Goal: Task Accomplishment & Management: Manage account settings

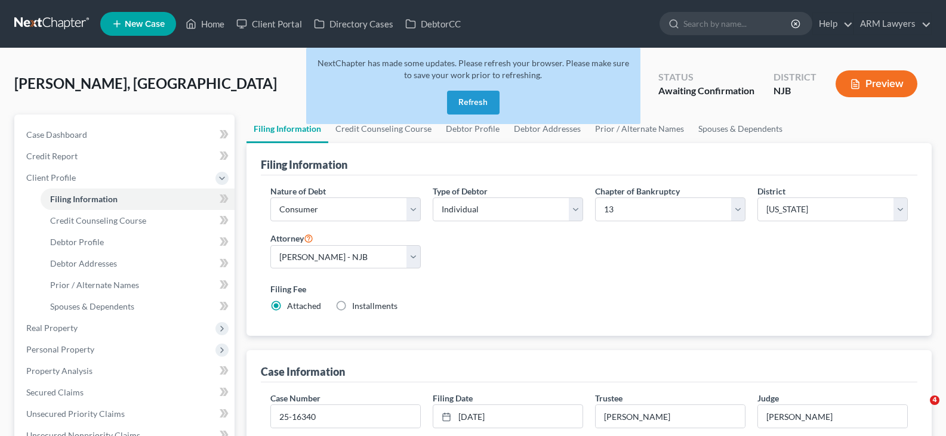
select select "1"
select select "0"
select select "3"
select select "51"
select select "2"
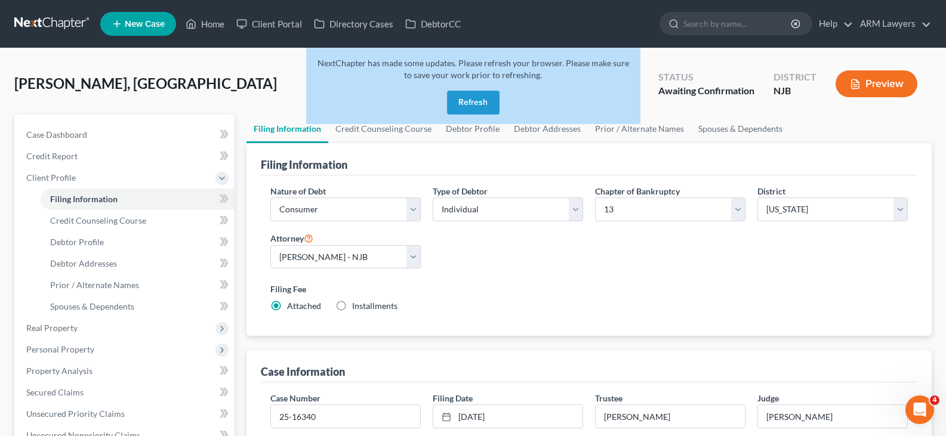
click at [67, 23] on link at bounding box center [52, 23] width 76 height 21
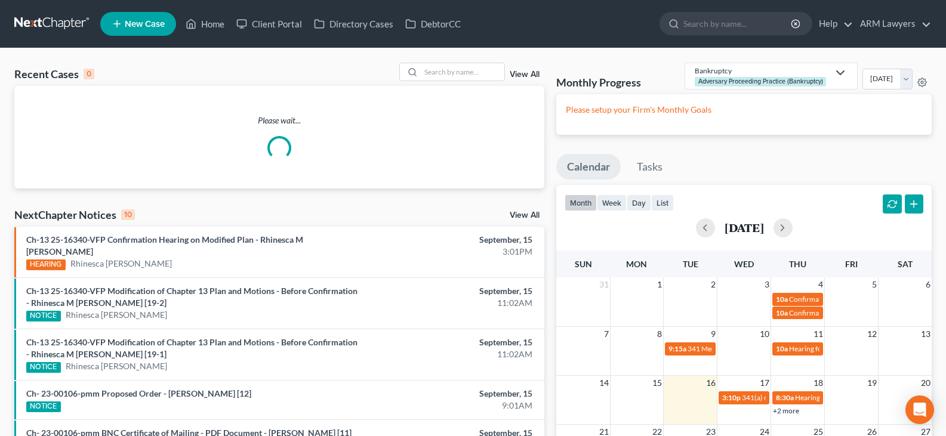
click at [531, 73] on link "View All" at bounding box center [525, 74] width 30 height 8
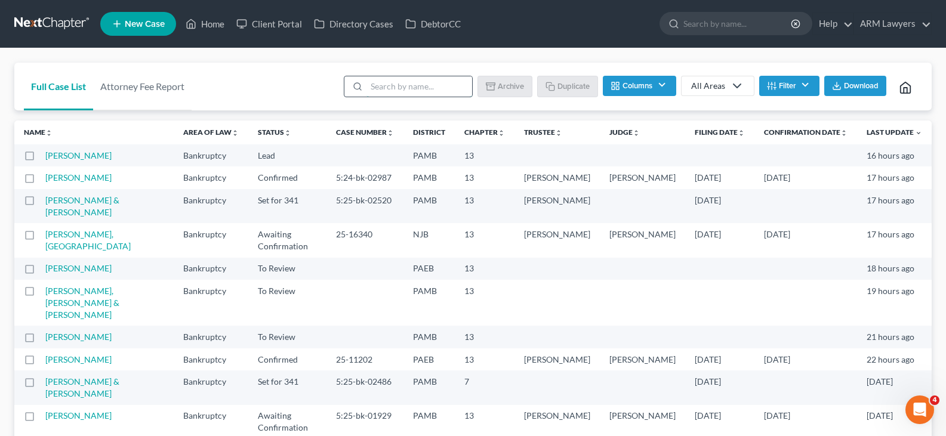
click at [396, 91] on input "search" at bounding box center [420, 86] width 106 height 20
drag, startPoint x: 399, startPoint y: 90, endPoint x: 254, endPoint y: 79, distance: 144.8
click at [258, 79] on div "Full Case List Attorney Fee Report web3r Batch Download Archive Un-archive Dupl…" at bounding box center [473, 87] width 918 height 48
type input "weber"
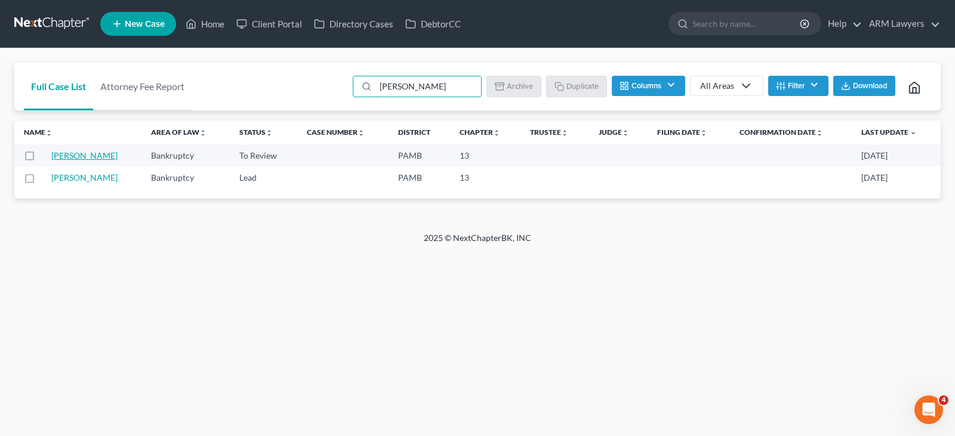
click at [85, 152] on link "[PERSON_NAME]" at bounding box center [84, 155] width 66 height 10
select select "20"
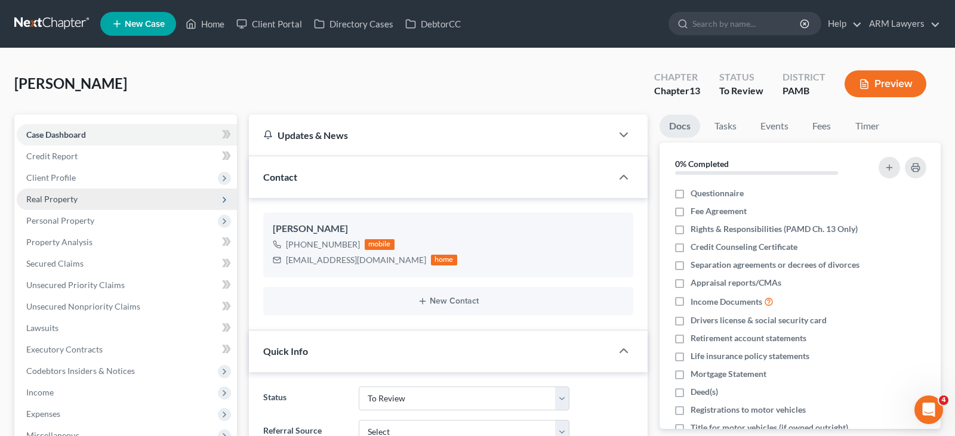
click at [70, 179] on span "Client Profile" at bounding box center [51, 178] width 50 height 10
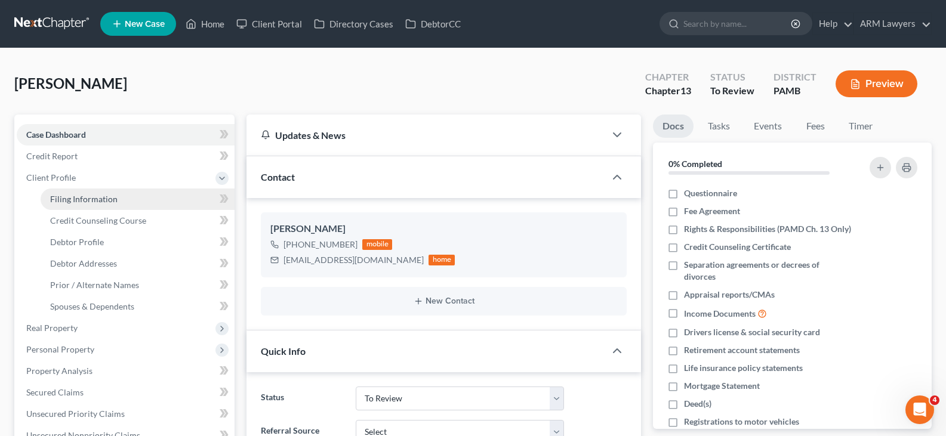
scroll to position [30, 0]
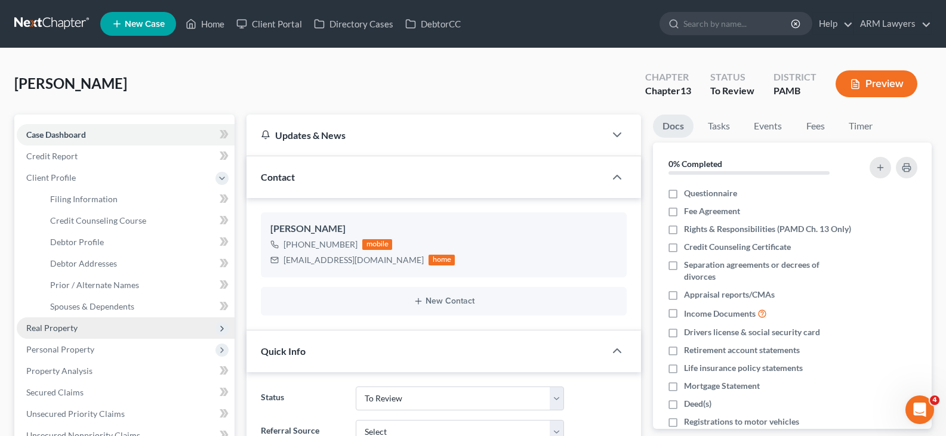
click at [77, 324] on span "Real Property" at bounding box center [126, 328] width 218 height 21
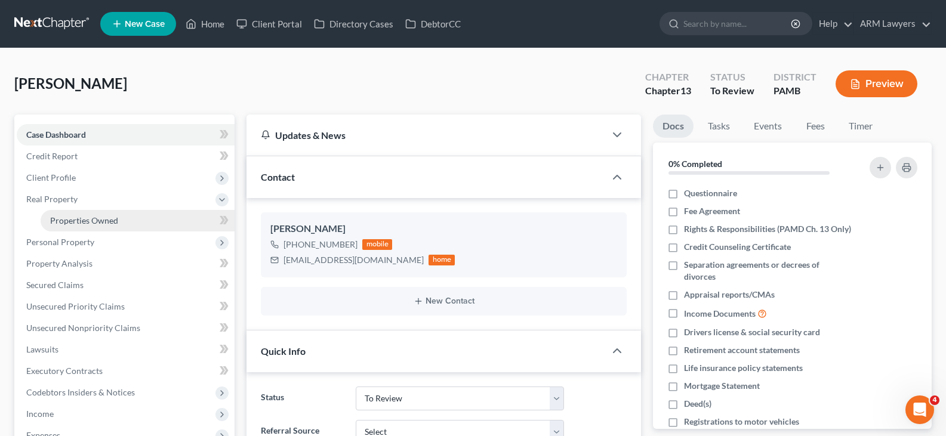
click at [101, 221] on span "Properties Owned" at bounding box center [84, 221] width 68 height 10
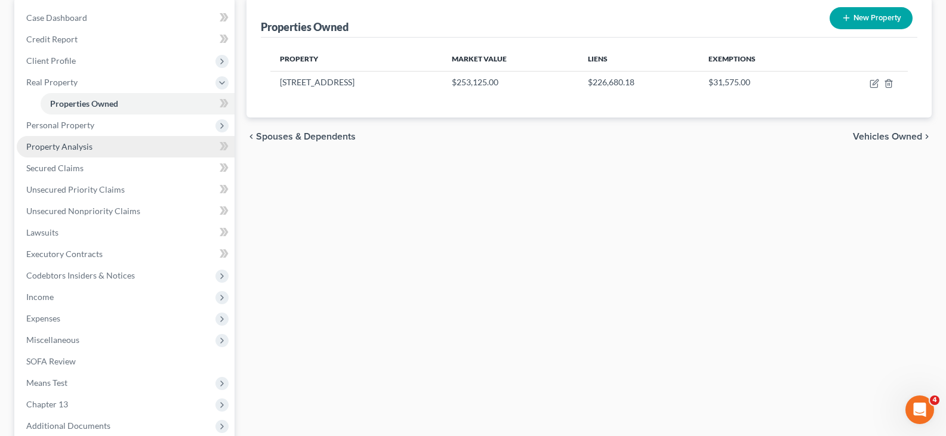
scroll to position [119, 0]
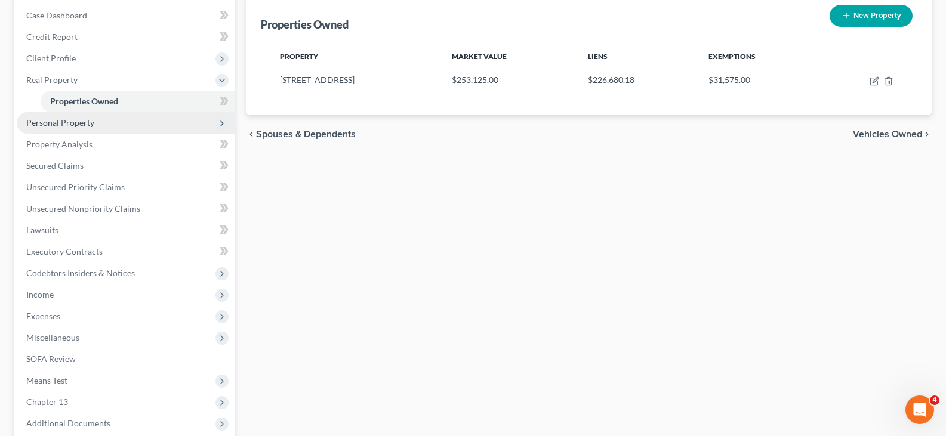
click at [131, 129] on span "Personal Property" at bounding box center [126, 122] width 218 height 21
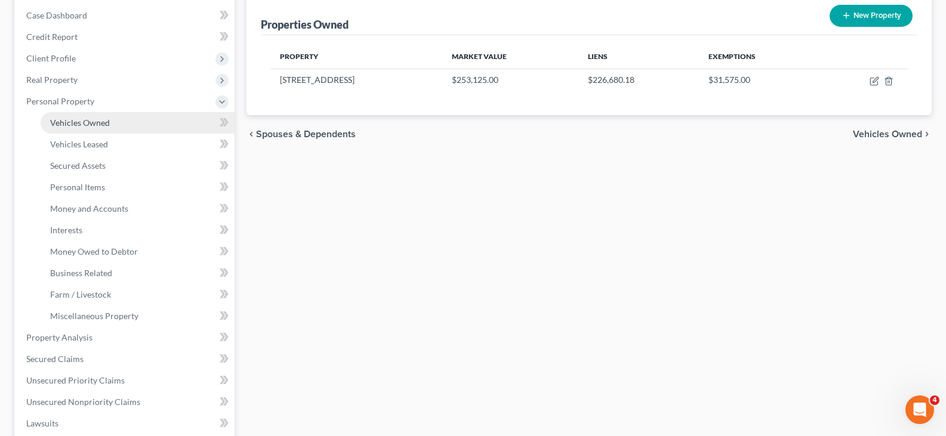
click at [100, 129] on link "Vehicles Owned" at bounding box center [138, 122] width 194 height 21
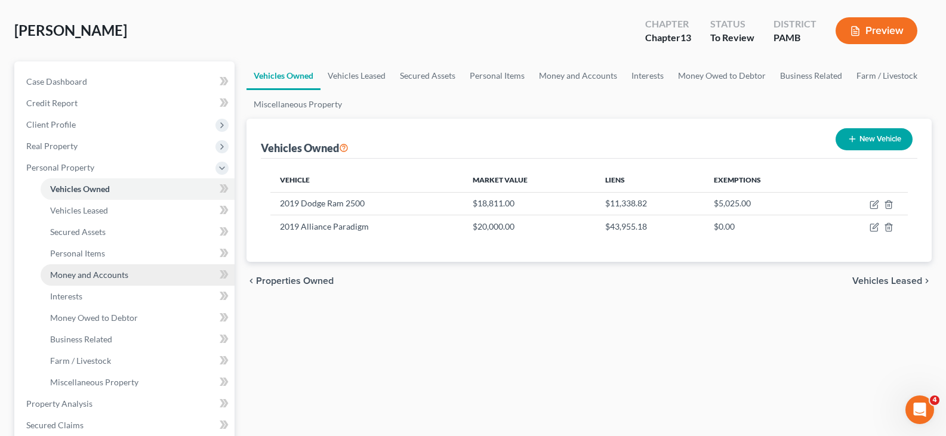
scroll to position [119, 0]
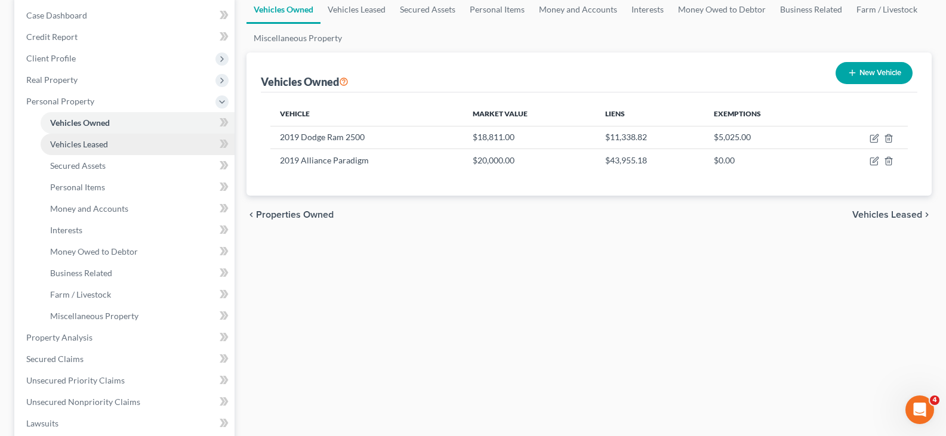
click at [100, 149] on span "Vehicles Leased" at bounding box center [79, 144] width 58 height 10
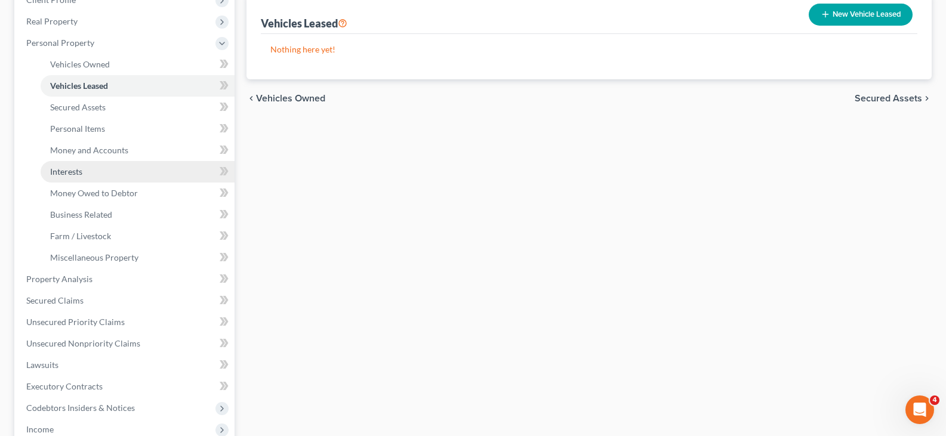
scroll to position [179, 0]
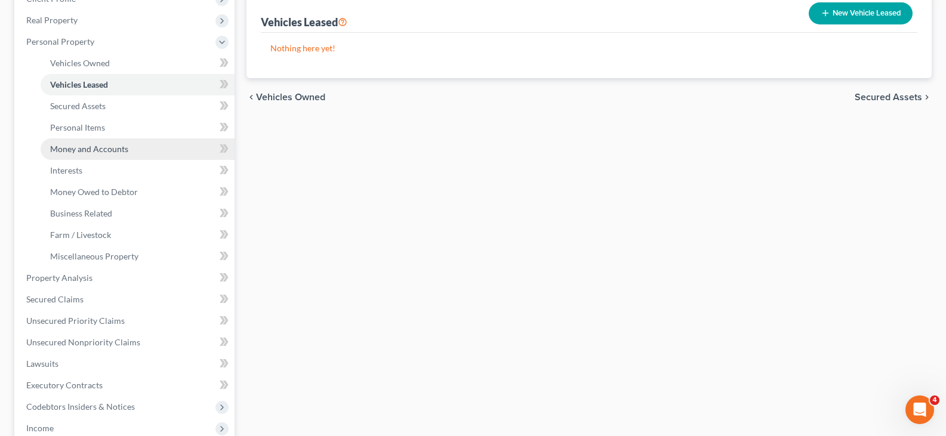
click at [110, 150] on span "Money and Accounts" at bounding box center [89, 149] width 78 height 10
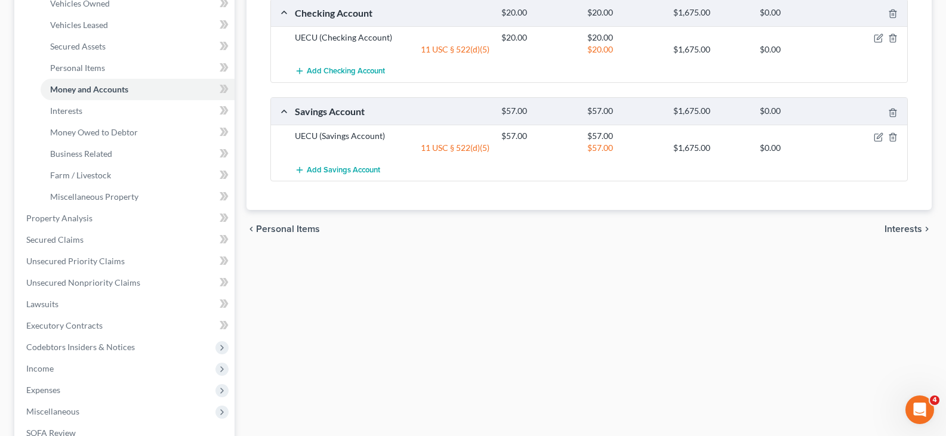
scroll to position [119, 0]
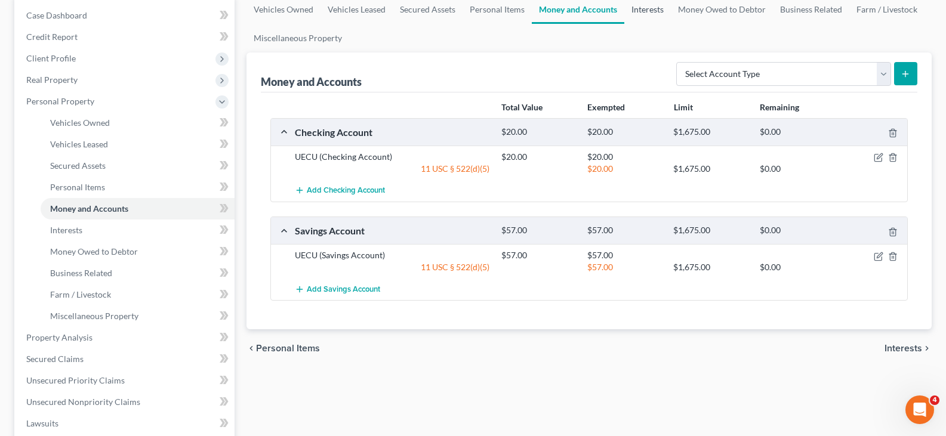
click at [656, 9] on link "Interests" at bounding box center [647, 9] width 47 height 29
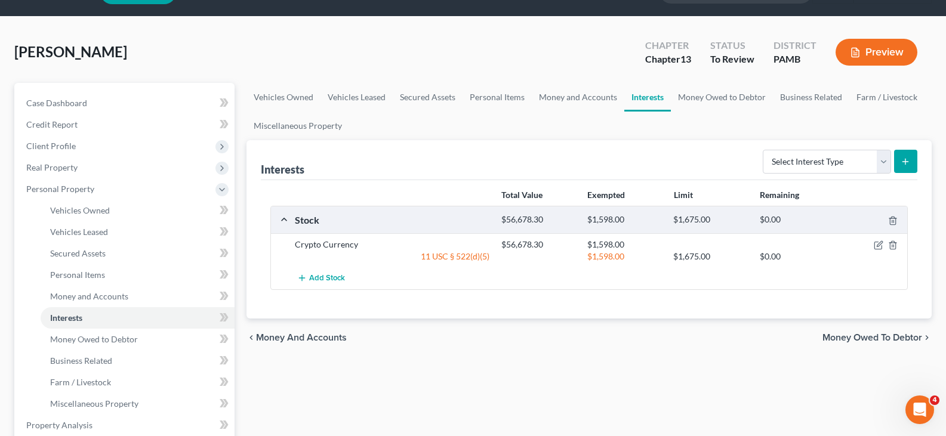
scroll to position [60, 0]
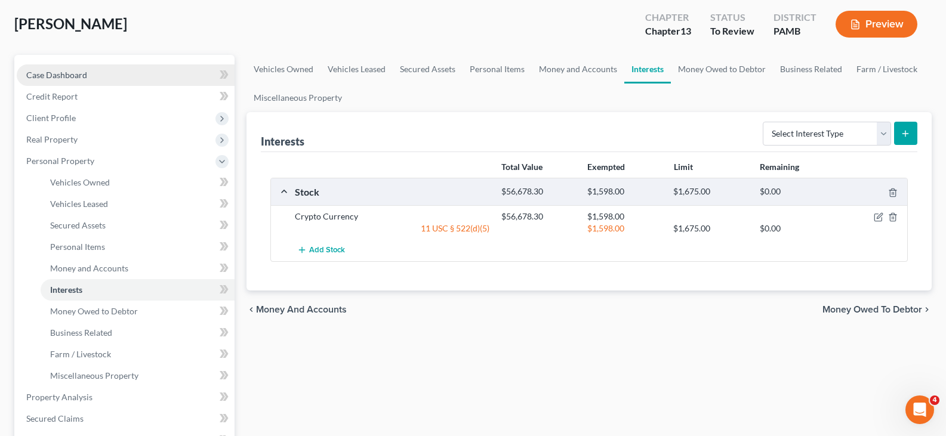
click at [94, 77] on link "Case Dashboard" at bounding box center [126, 74] width 218 height 21
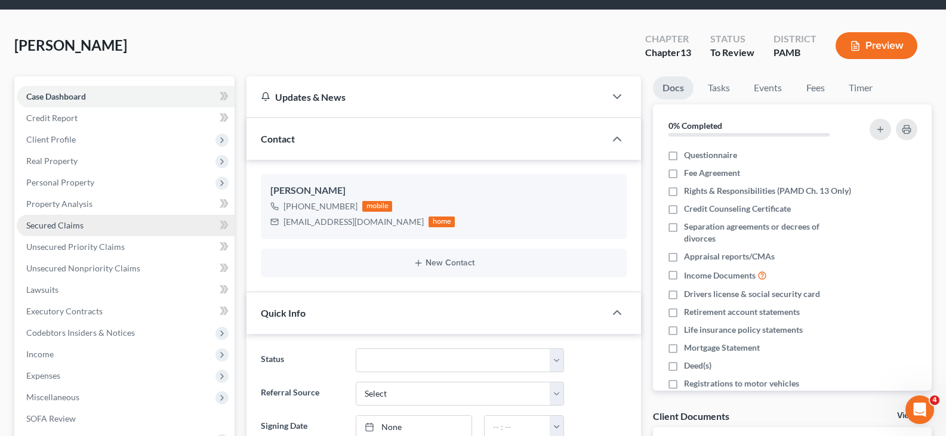
scroll to position [60, 0]
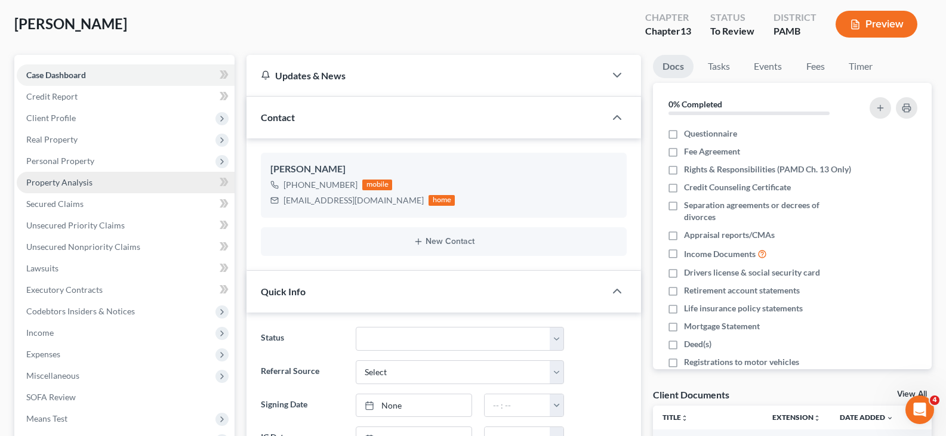
click at [88, 183] on span "Property Analysis" at bounding box center [59, 182] width 66 height 10
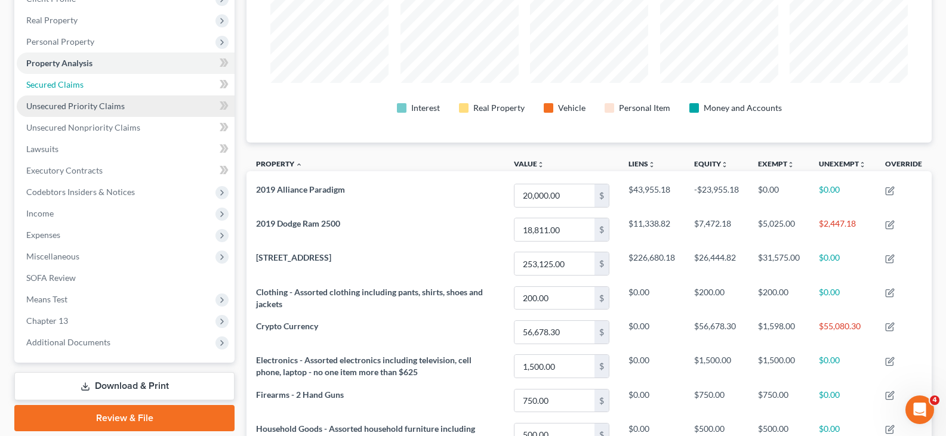
drag, startPoint x: 78, startPoint y: 81, endPoint x: 130, endPoint y: 95, distance: 53.9
click at [78, 80] on span "Secured Claims" at bounding box center [54, 84] width 57 height 10
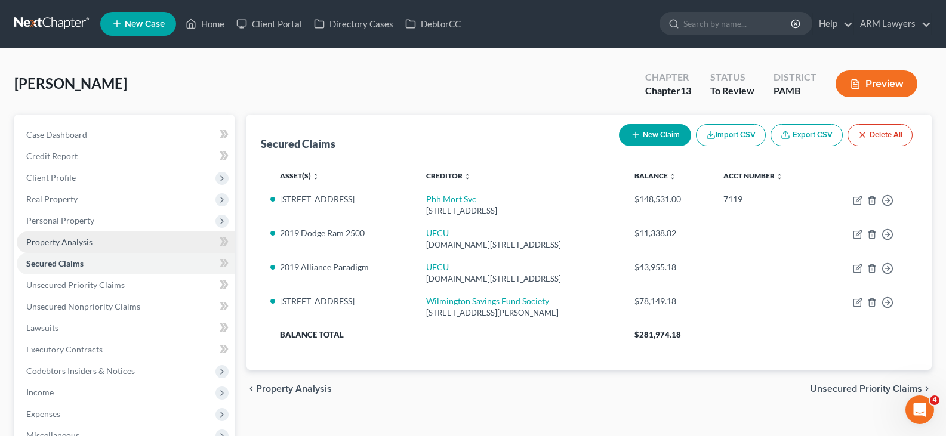
click at [75, 241] on span "Property Analysis" at bounding box center [59, 242] width 66 height 10
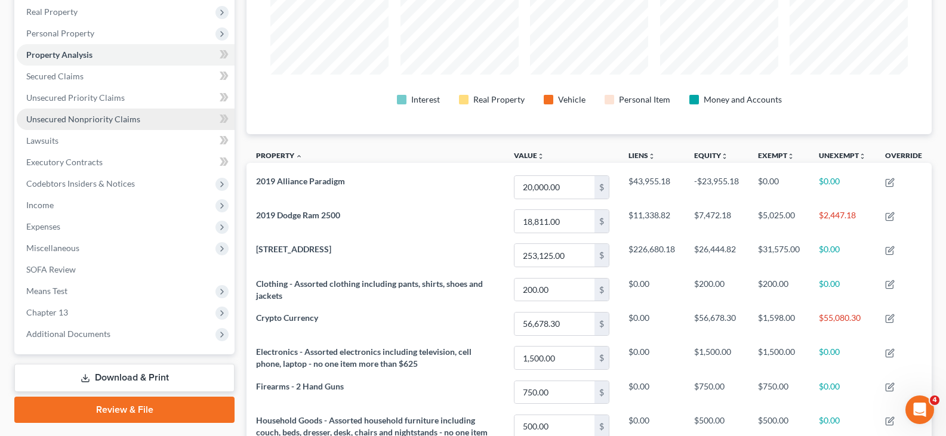
click at [100, 119] on span "Unsecured Nonpriority Claims" at bounding box center [83, 119] width 114 height 10
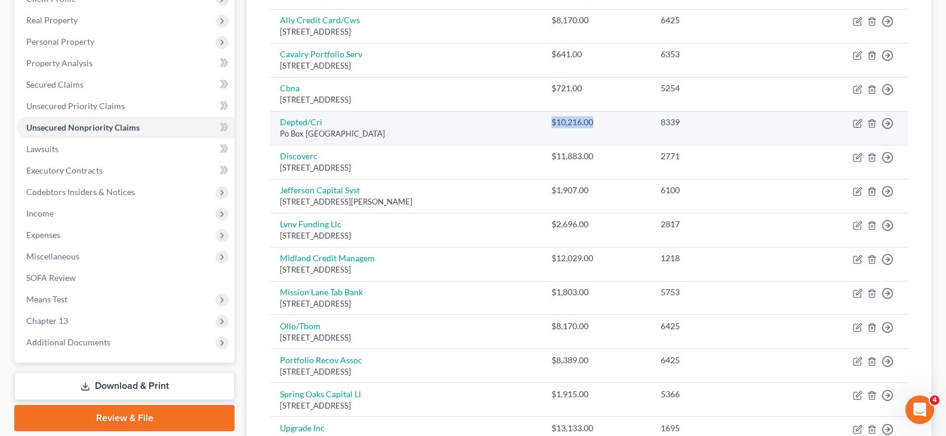
drag, startPoint x: 585, startPoint y: 119, endPoint x: 664, endPoint y: 122, distance: 79.4
click at [642, 122] on div "$10,216.00" at bounding box center [597, 122] width 90 height 12
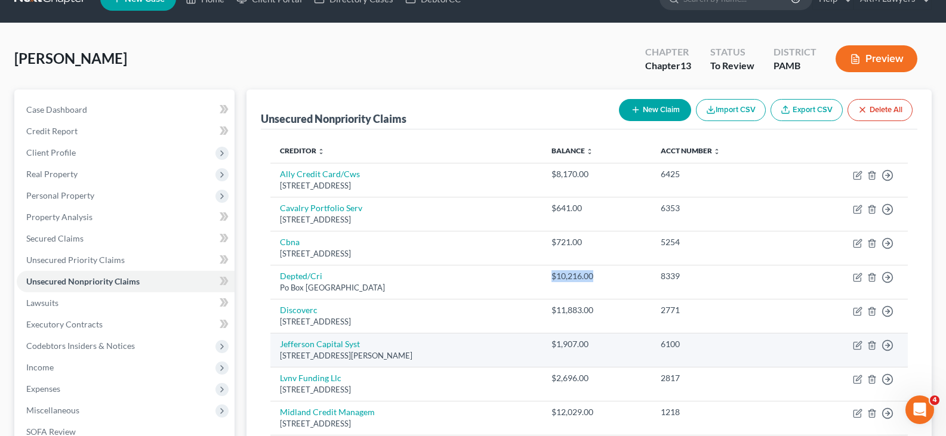
scroll to position [24, 0]
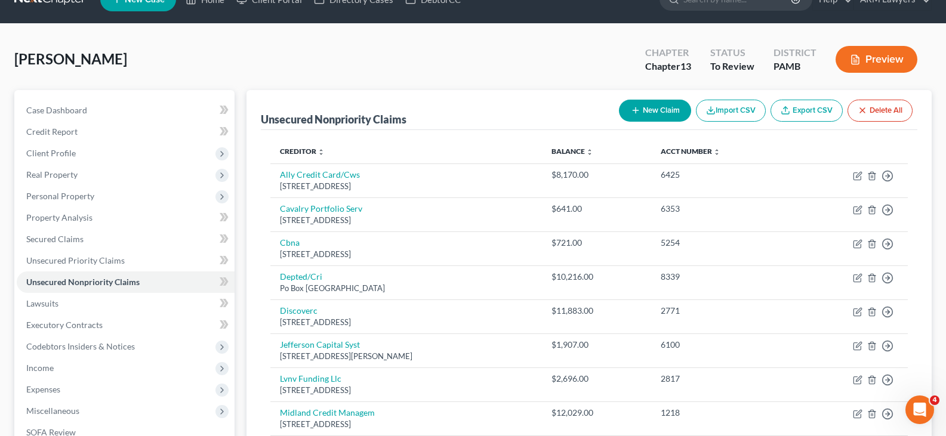
click at [0, 212] on div "Weber, Mark Upgraded Chapter Chapter 13 Status To Review District PAMB Preview …" at bounding box center [473, 369] width 946 height 690
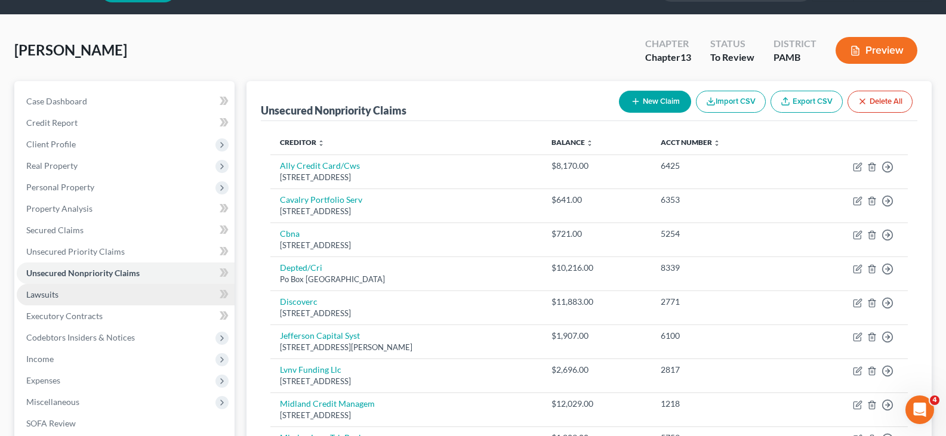
scroll to position [323, 0]
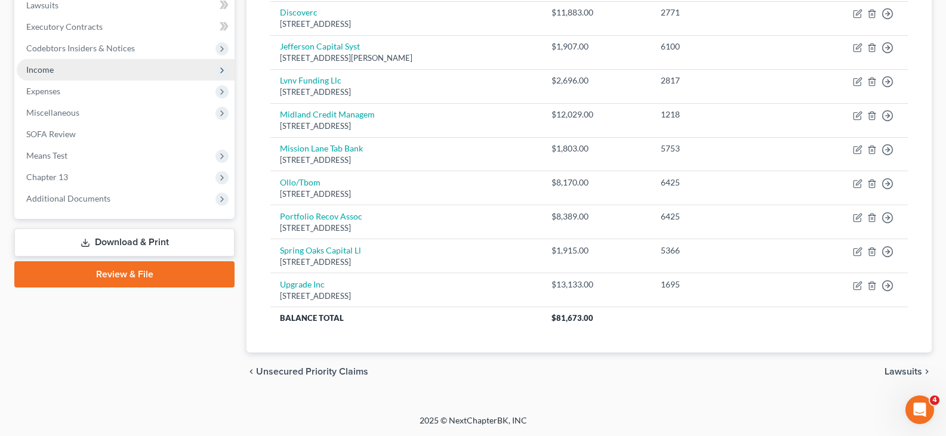
click at [35, 61] on span "Income" at bounding box center [126, 69] width 218 height 21
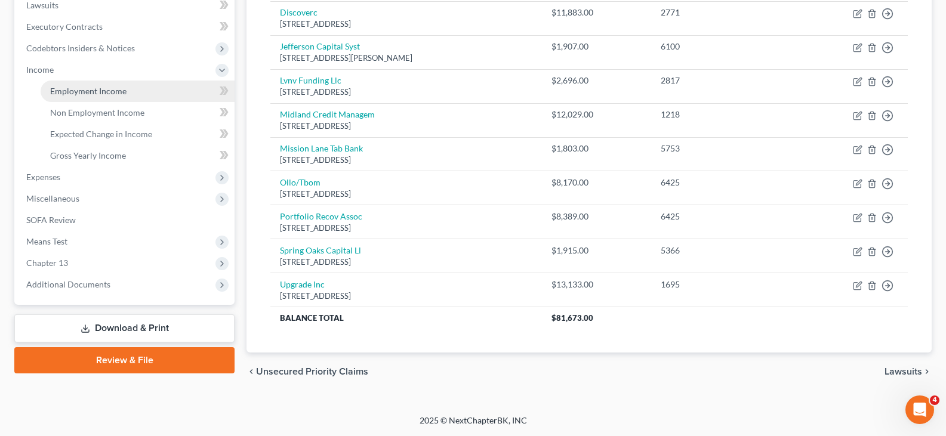
click at [88, 92] on span "Employment Income" at bounding box center [88, 91] width 76 height 10
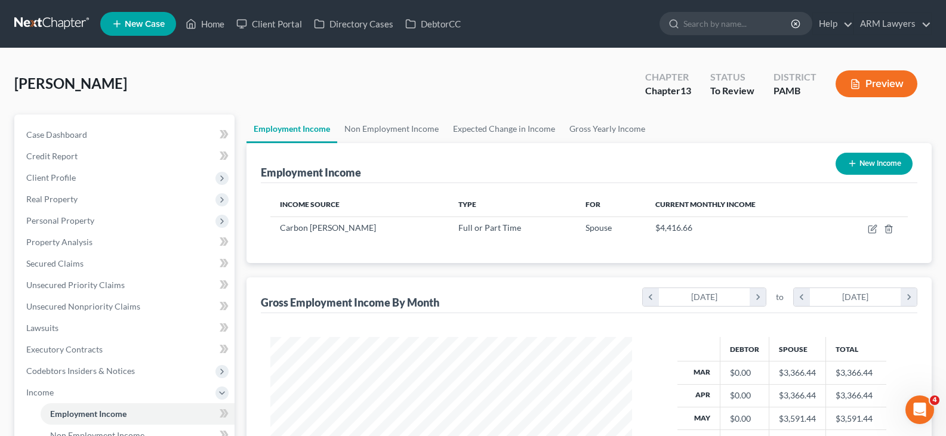
scroll to position [214, 386]
click at [367, 135] on link "Non Employment Income" at bounding box center [391, 129] width 109 height 29
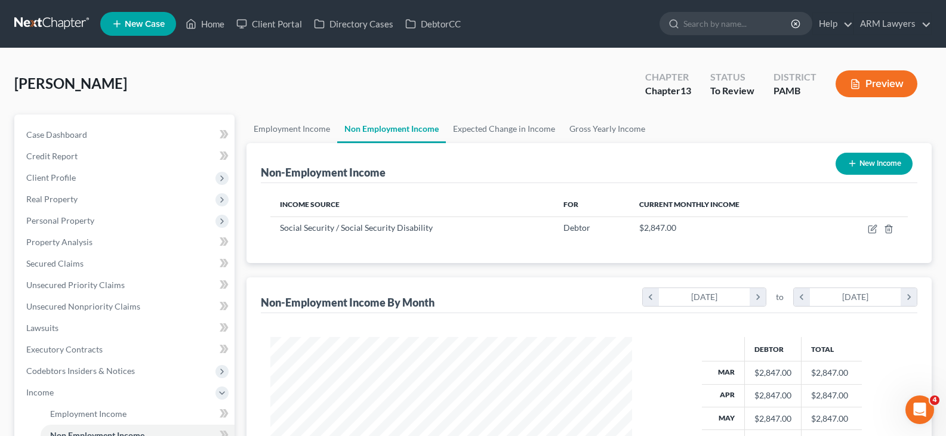
scroll to position [214, 386]
click at [54, 4] on nav "Home New Case Client Portal Directory Cases DebtorCC ARM Lawyers [PERSON_NAME][…" at bounding box center [473, 24] width 946 height 48
click at [58, 21] on link at bounding box center [52, 23] width 76 height 21
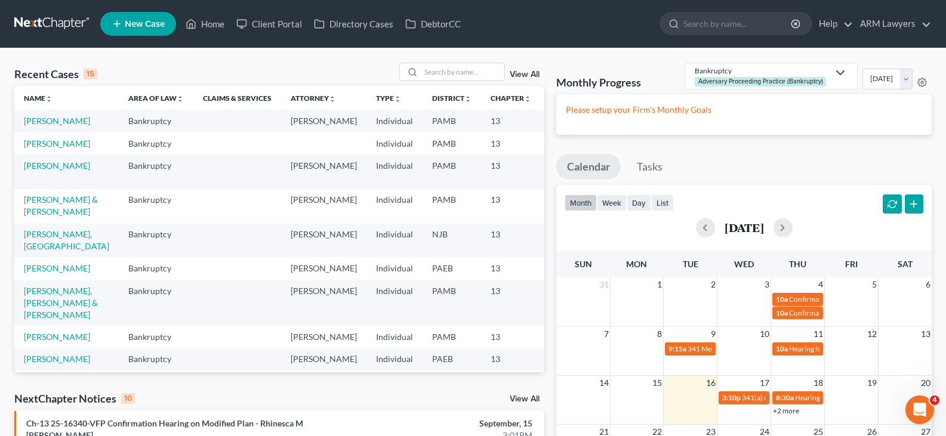
click at [524, 67] on div "View All" at bounding box center [472, 72] width 146 height 19
click at [523, 68] on div "View All" at bounding box center [472, 72] width 146 height 19
click at [526, 76] on link "View All" at bounding box center [525, 74] width 30 height 8
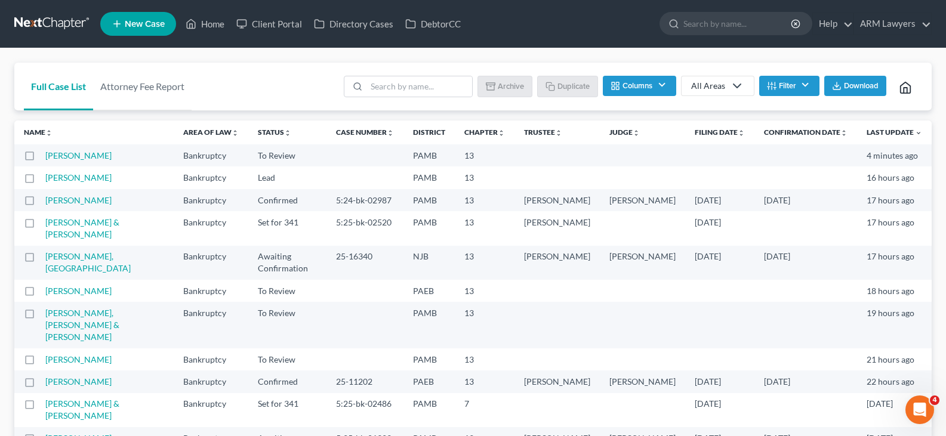
click at [805, 94] on button "Filter" at bounding box center [789, 86] width 60 height 20
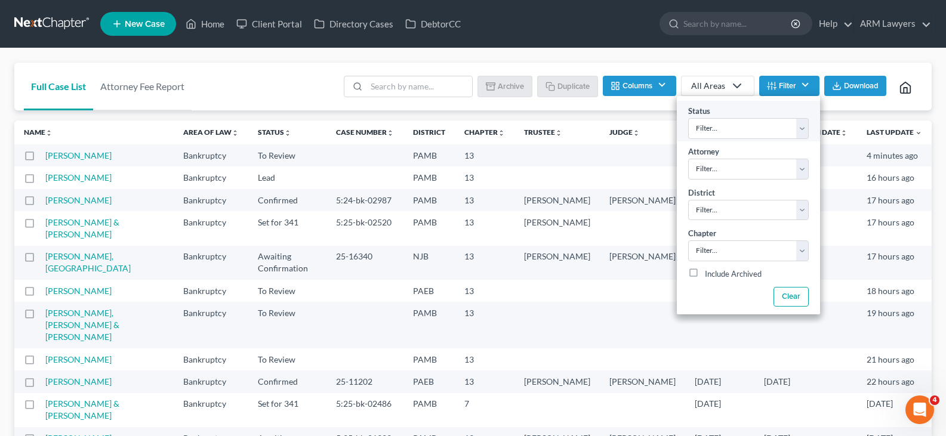
click at [789, 116] on div "Status Filter... Answer Due Awaiting Confirmation Awaiting Discharge Confirmed …" at bounding box center [748, 121] width 143 height 41
click at [787, 127] on select "Filter... Answer Due Awaiting Confirmation Awaiting Discharge Confirmed Could N…" at bounding box center [748, 128] width 121 height 21
select select "1"
click at [787, 127] on select "Filter... Answer Due Awaiting Confirmation Awaiting Discharge Confirmed Could N…" at bounding box center [748, 128] width 121 height 21
click at [605, 45] on nav "Home New Case Client Portal Directory Cases DebtorCC ARM Lawyers [PERSON_NAME][…" at bounding box center [473, 24] width 946 height 48
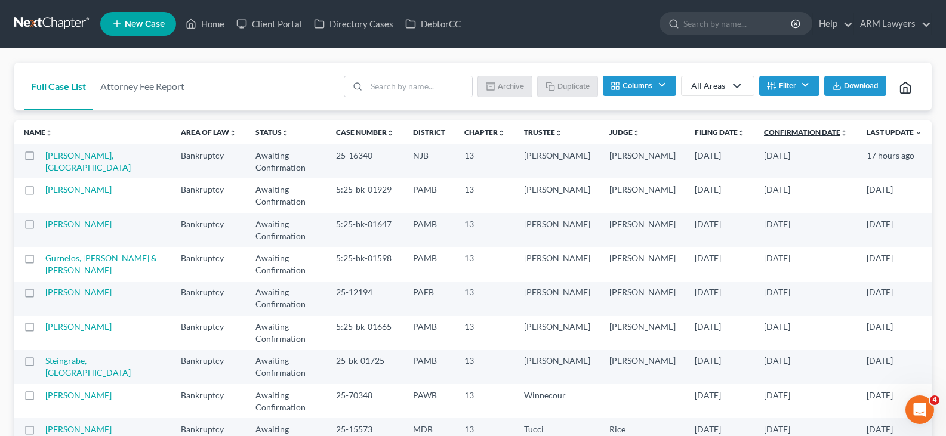
click at [788, 133] on link "Confirmation Date unfold_more expand_more expand_less" at bounding box center [806, 132] width 84 height 9
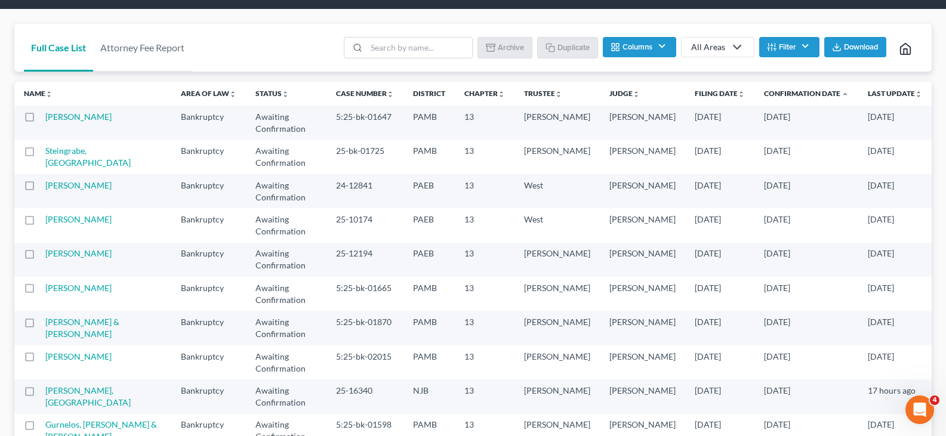
scroll to position [60, 0]
